Goal: Find specific fact: Find specific fact

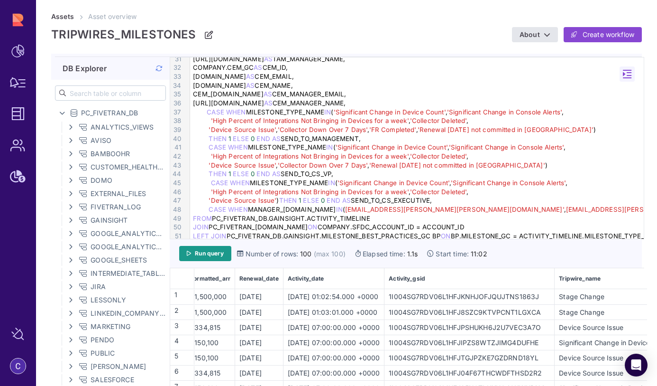
scroll to position [271, 0]
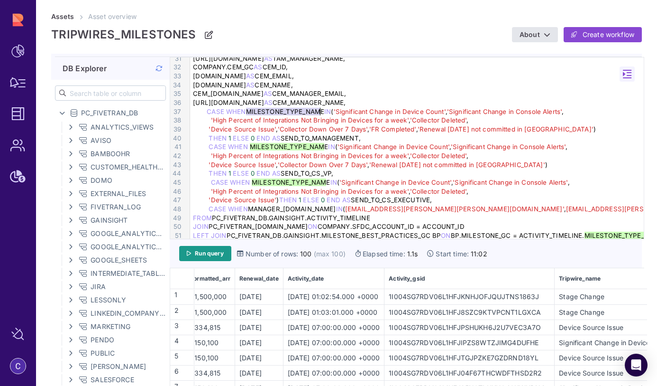
drag, startPoint x: 246, startPoint y: 112, endPoint x: 322, endPoint y: 111, distance: 75.4
click at [322, 111] on div "CASE WHEN MILESTONE_TYPE_NAME IN ( 'Significant Change in Device Count' , 'Sign…" at bounding box center [418, 111] width 457 height 9
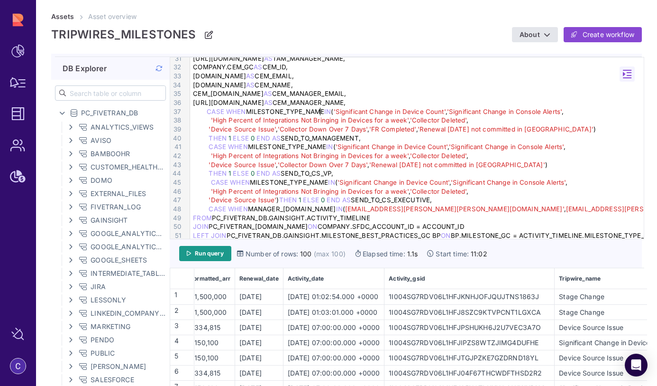
click at [322, 111] on div "CASE WHEN MILESTONE_TYPE_NAME IN ( 'Significant Change in Device Count' , 'Sign…" at bounding box center [418, 111] width 457 height 9
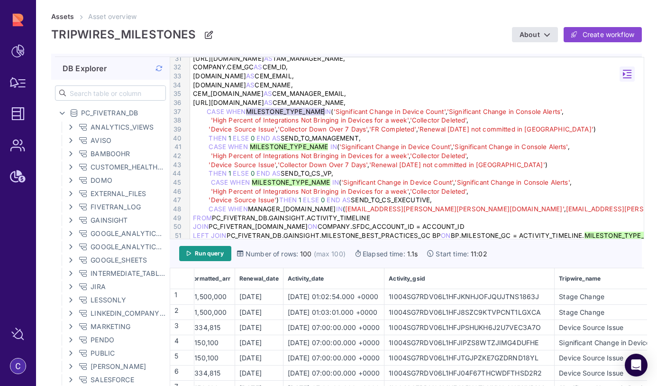
drag, startPoint x: 248, startPoint y: 110, endPoint x: 323, endPoint y: 114, distance: 75.0
click at [323, 114] on div "CASE WHEN MILESTONE_TYPE_NAME IN ( 'Significant Change in Device Count' , 'Sign…" at bounding box center [418, 111] width 457 height 9
copy div "MILESTONE_TYPE_NAME"
click at [502, 130] on span "'Renewal [DATE] not committed in [GEOGRAPHIC_DATA]'" at bounding box center [506, 129] width 176 height 8
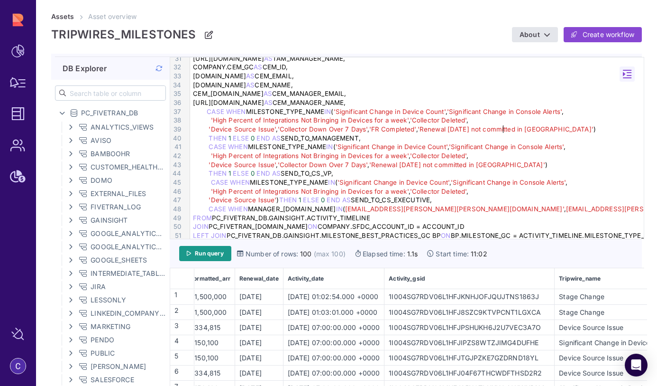
click at [502, 130] on span "'Renewal [DATE] not committed in [GEOGRAPHIC_DATA]'" at bounding box center [506, 129] width 176 height 8
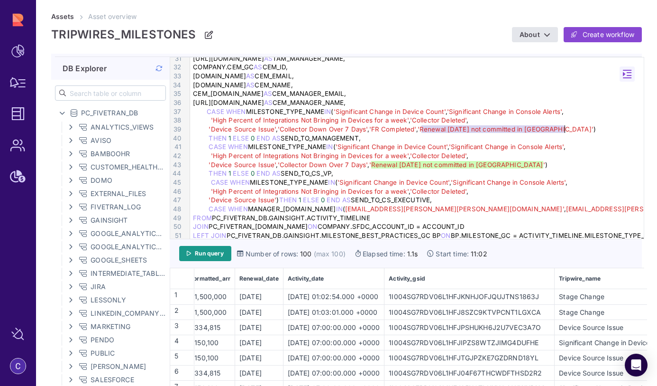
drag, startPoint x: 422, startPoint y: 129, endPoint x: 565, endPoint y: 130, distance: 143.3
click at [565, 130] on span "'Renewal [DATE] not committed in [GEOGRAPHIC_DATA]'" at bounding box center [506, 129] width 176 height 8
copy span "Renewal [DATE] not committed in [GEOGRAPHIC_DATA]"
